Goal: Information Seeking & Learning: Learn about a topic

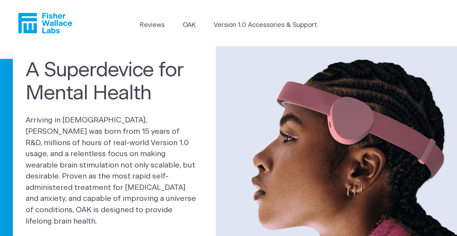
click at [55, 23] on icon "Fisher Wallace" at bounding box center [47, 23] width 49 height 21
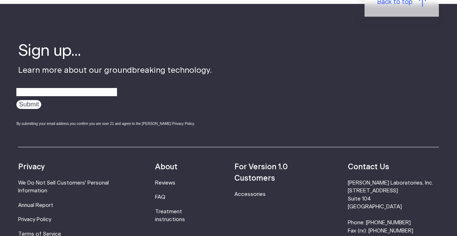
scroll to position [2273, 0]
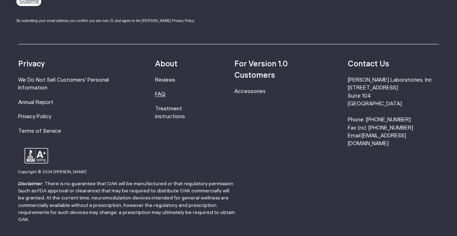
click at [165, 92] on link "FAQ" at bounding box center [160, 94] width 10 height 5
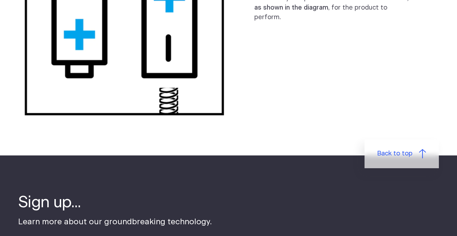
scroll to position [715, 0]
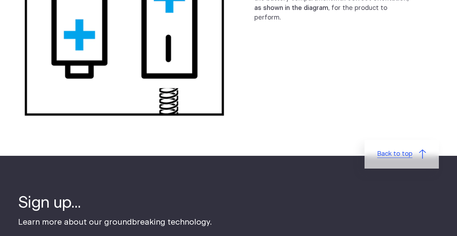
click at [389, 155] on span "Back to top" at bounding box center [394, 155] width 35 height 10
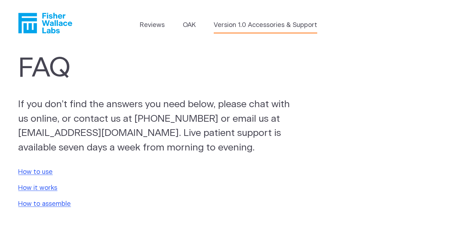
click at [280, 24] on link "Version 1.0 Accessories & Support" at bounding box center [265, 26] width 103 height 10
